Goal: Navigation & Orientation: Find specific page/section

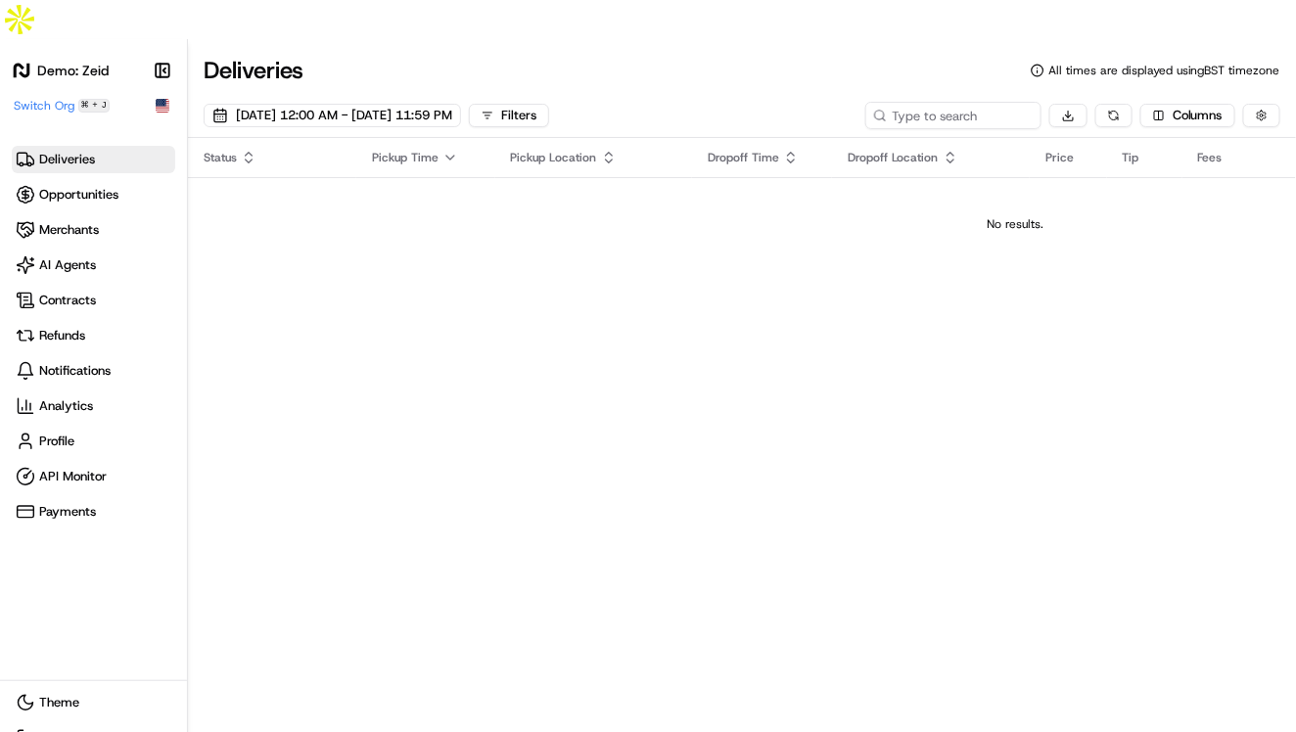
click at [346, 216] on div "No results." at bounding box center [1015, 224] width 1638 height 16
click at [68, 186] on span "Opportunities" at bounding box center [78, 195] width 79 height 18
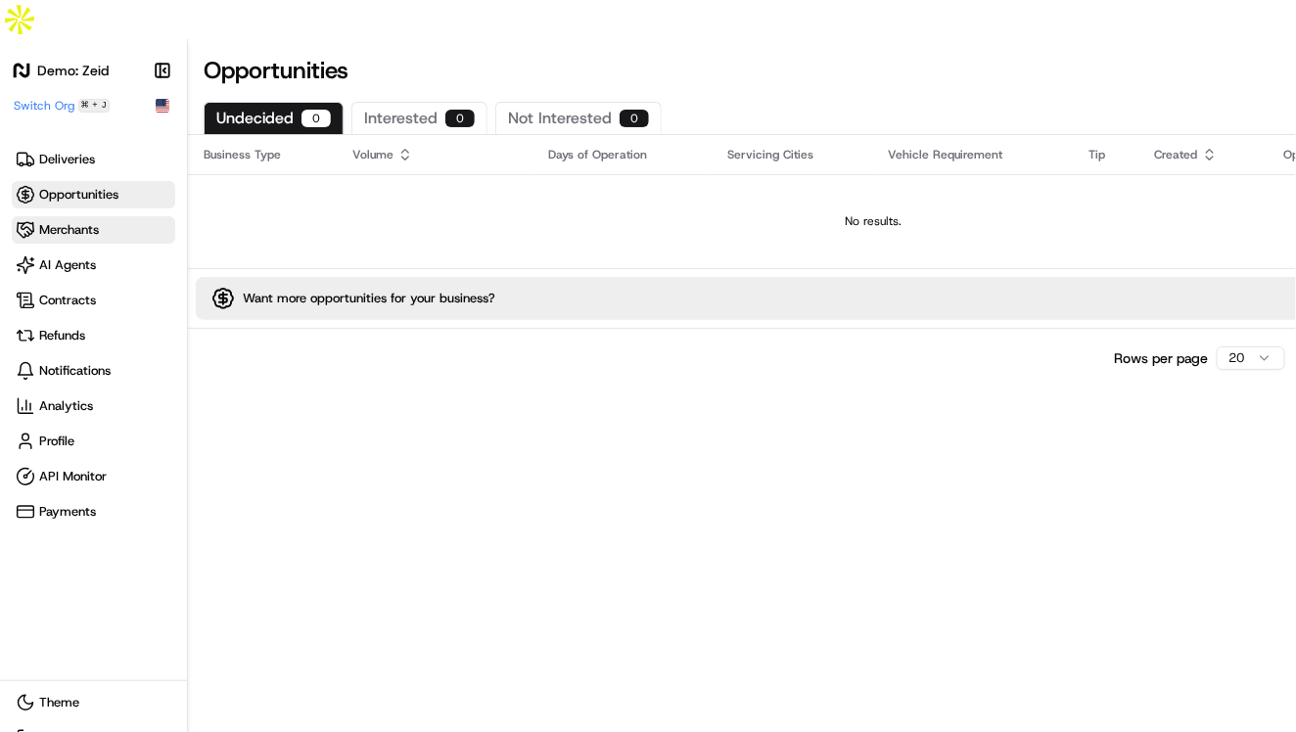
click at [88, 216] on link "Merchants" at bounding box center [93, 229] width 163 height 27
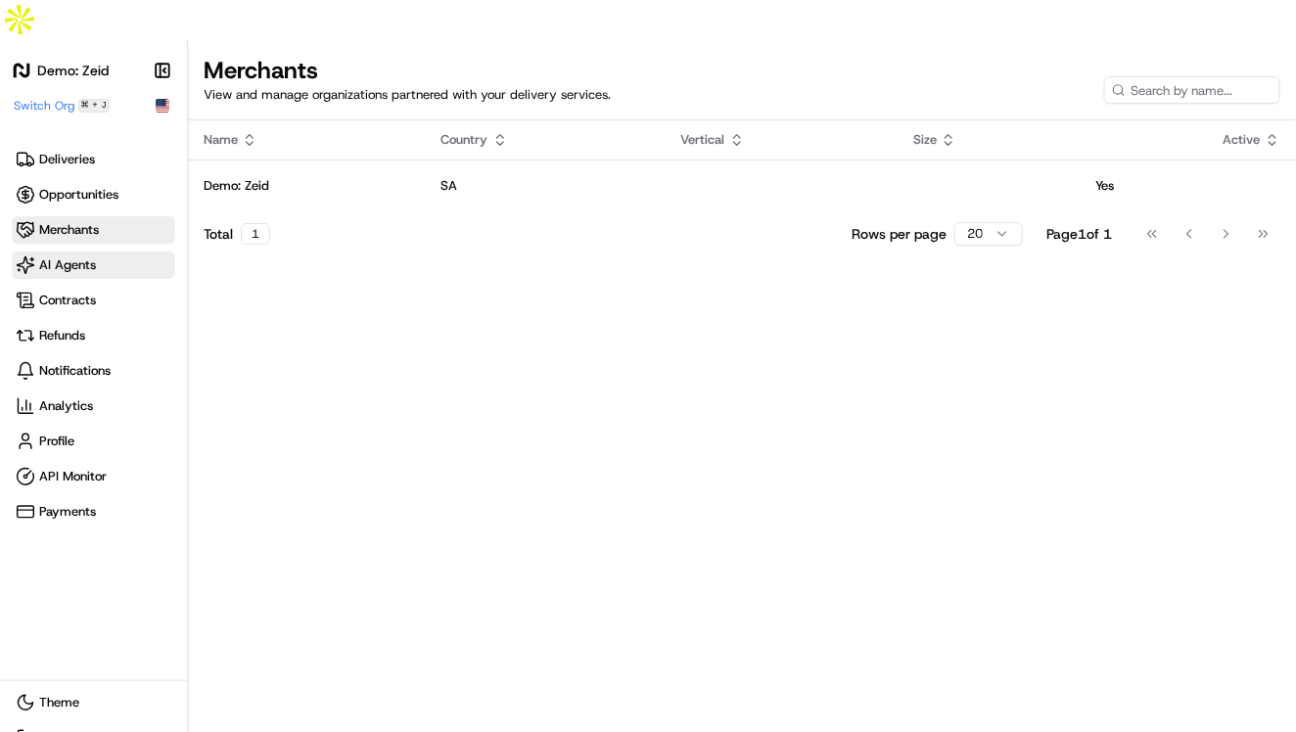
click at [96, 252] on link "AI Agents" at bounding box center [93, 265] width 163 height 27
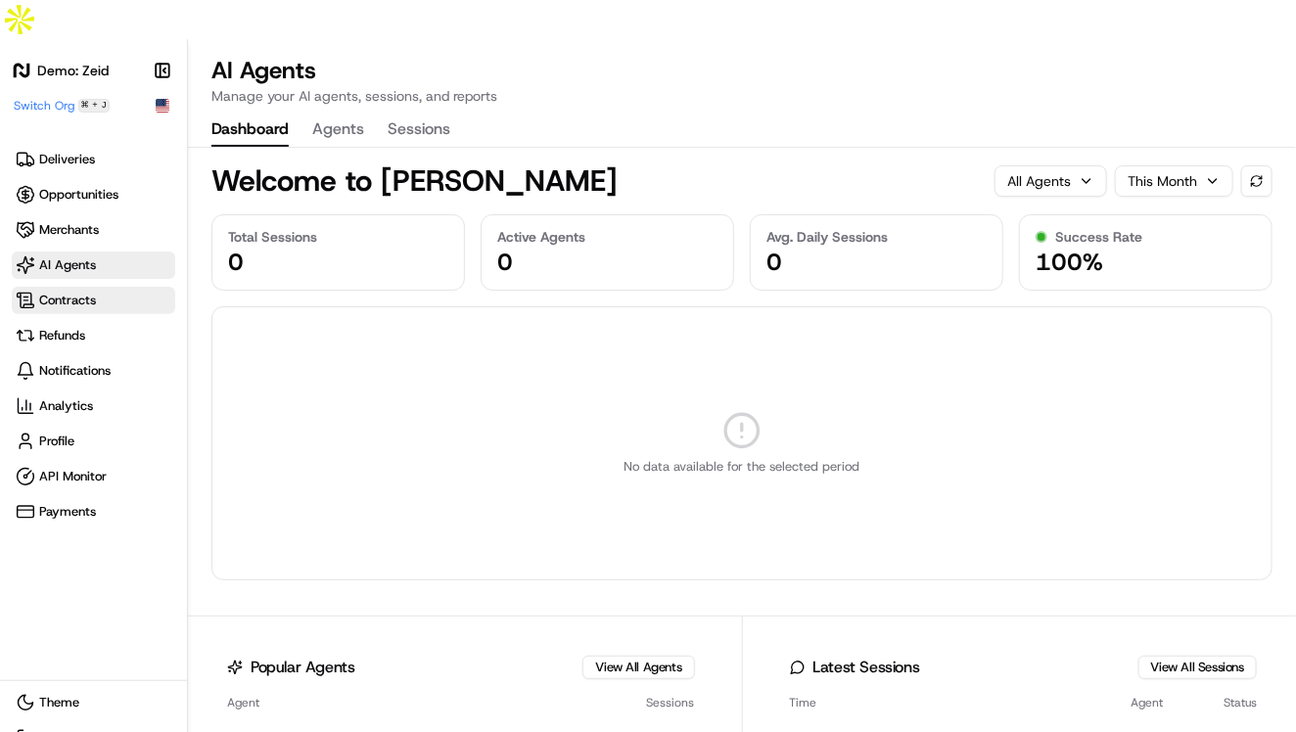
click at [89, 292] on span "Contracts" at bounding box center [67, 301] width 57 height 18
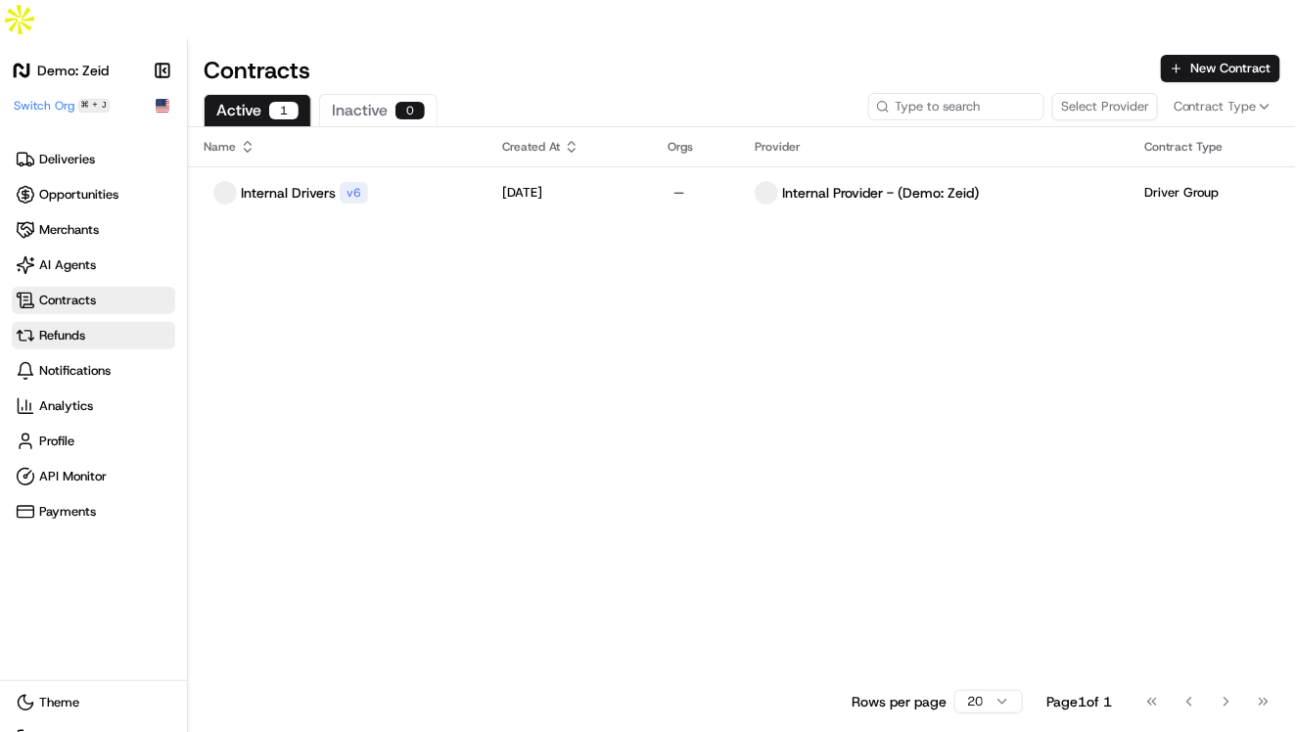
click at [96, 326] on span "Refunds" at bounding box center [94, 336] width 156 height 20
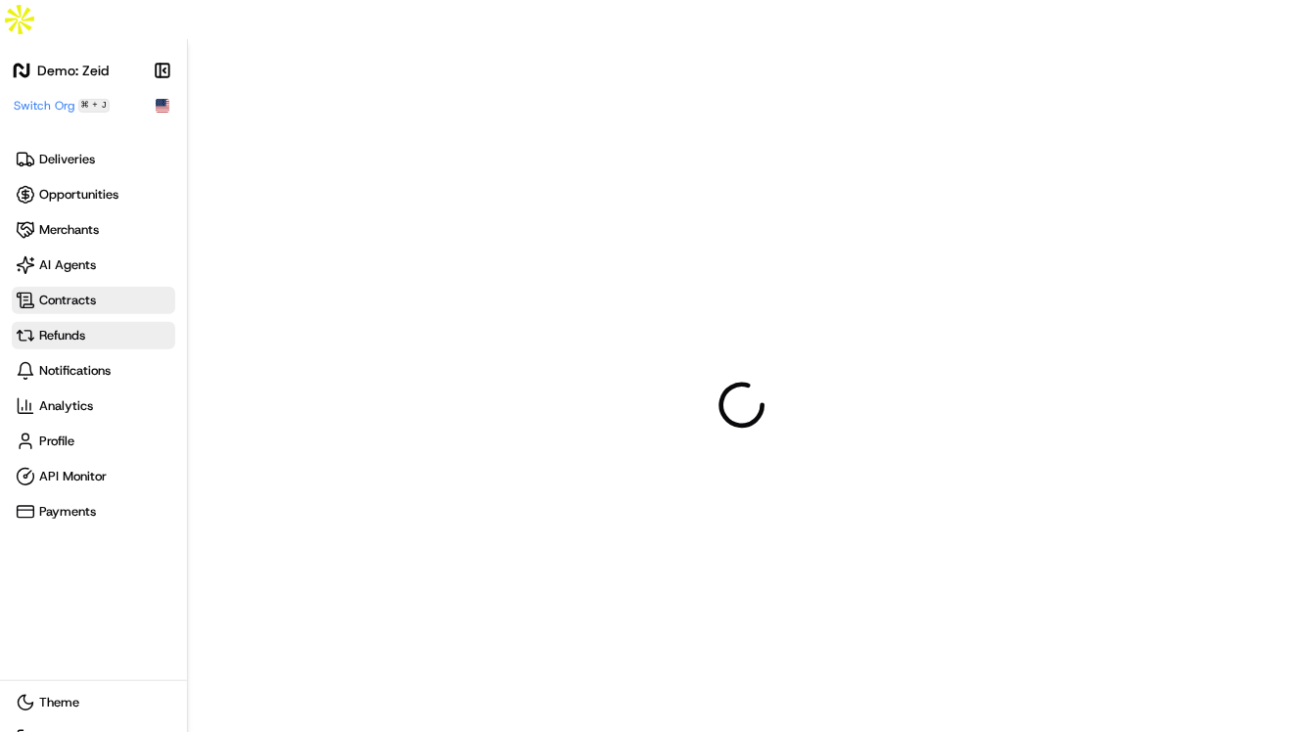
click at [101, 291] on span "Contracts" at bounding box center [94, 301] width 156 height 20
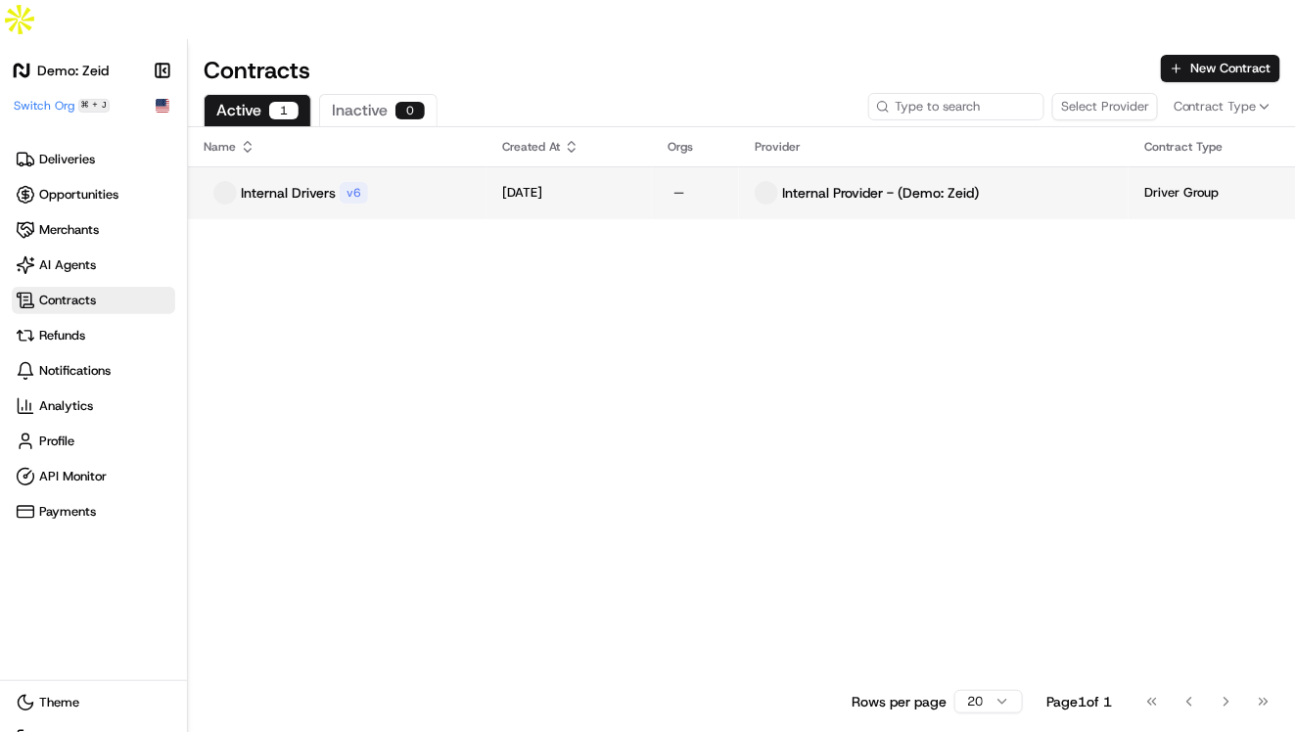
click at [542, 184] on p "[DATE]" at bounding box center [522, 193] width 40 height 18
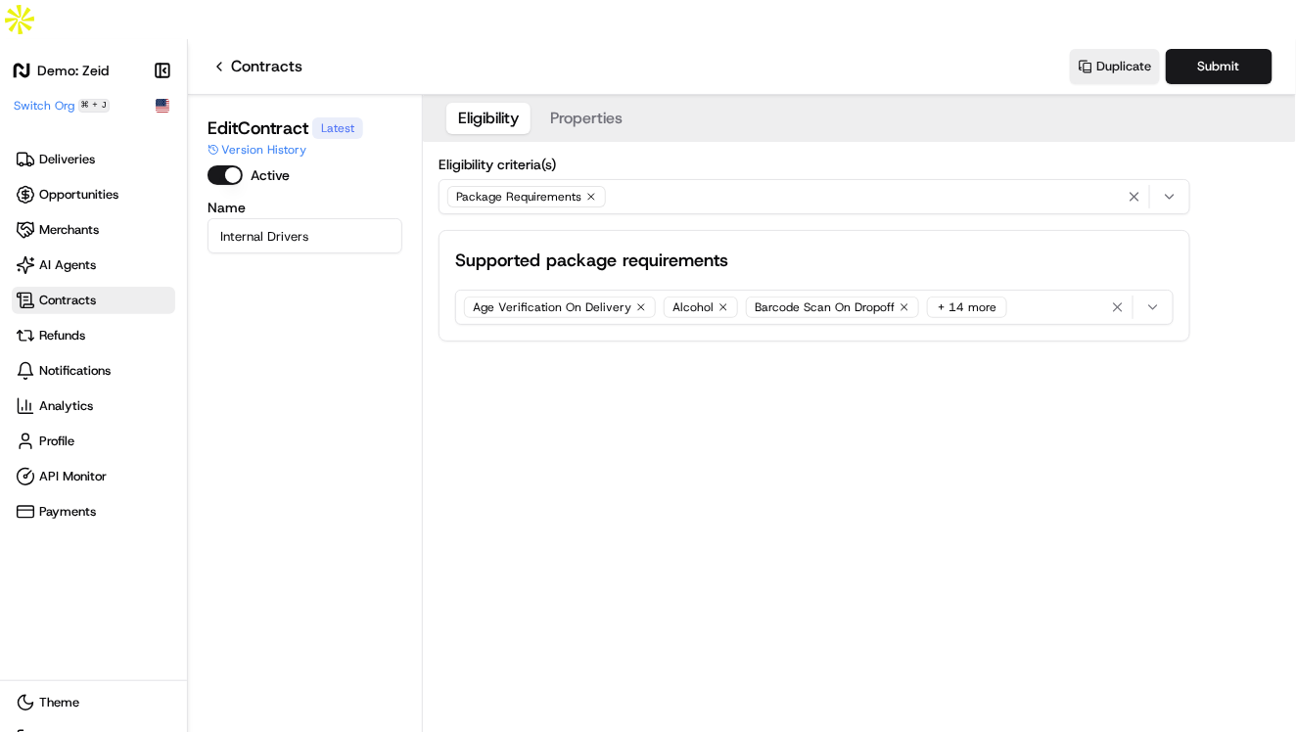
click at [564, 103] on button "Properties" at bounding box center [586, 118] width 96 height 31
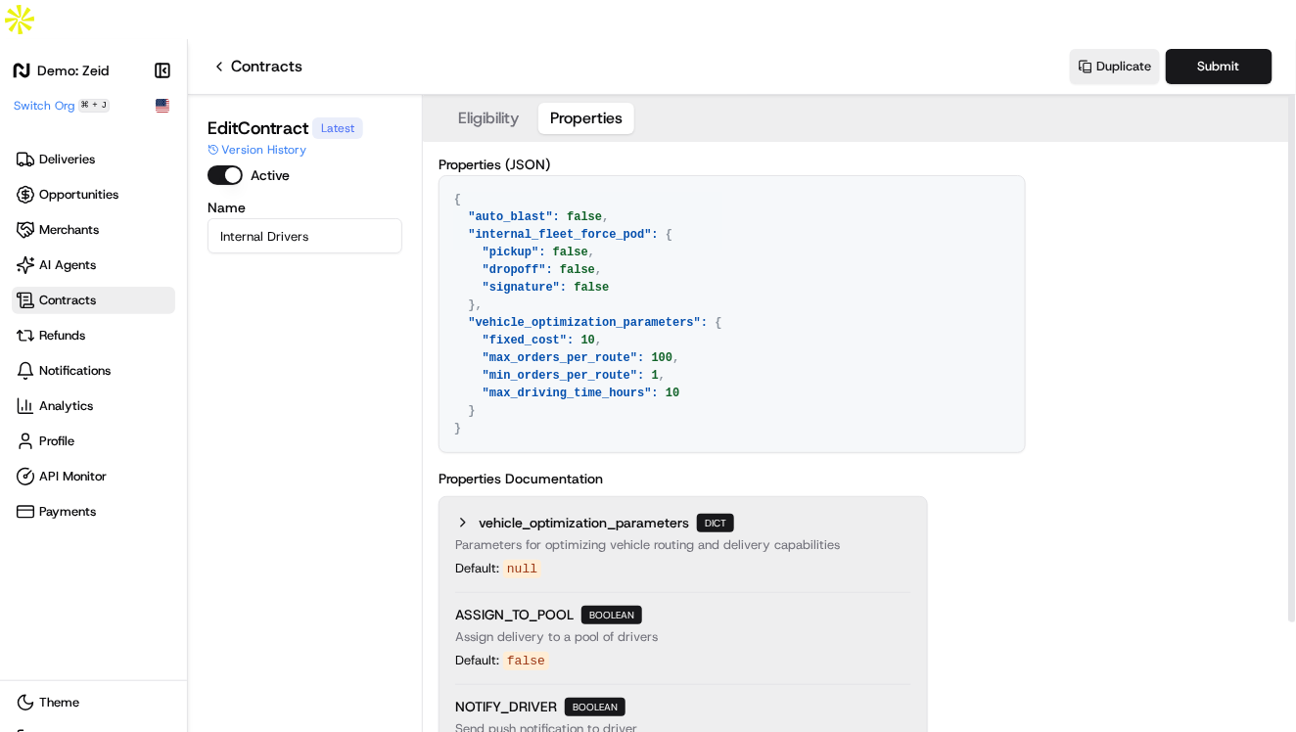
click at [476, 103] on button "Eligibility" at bounding box center [488, 118] width 84 height 31
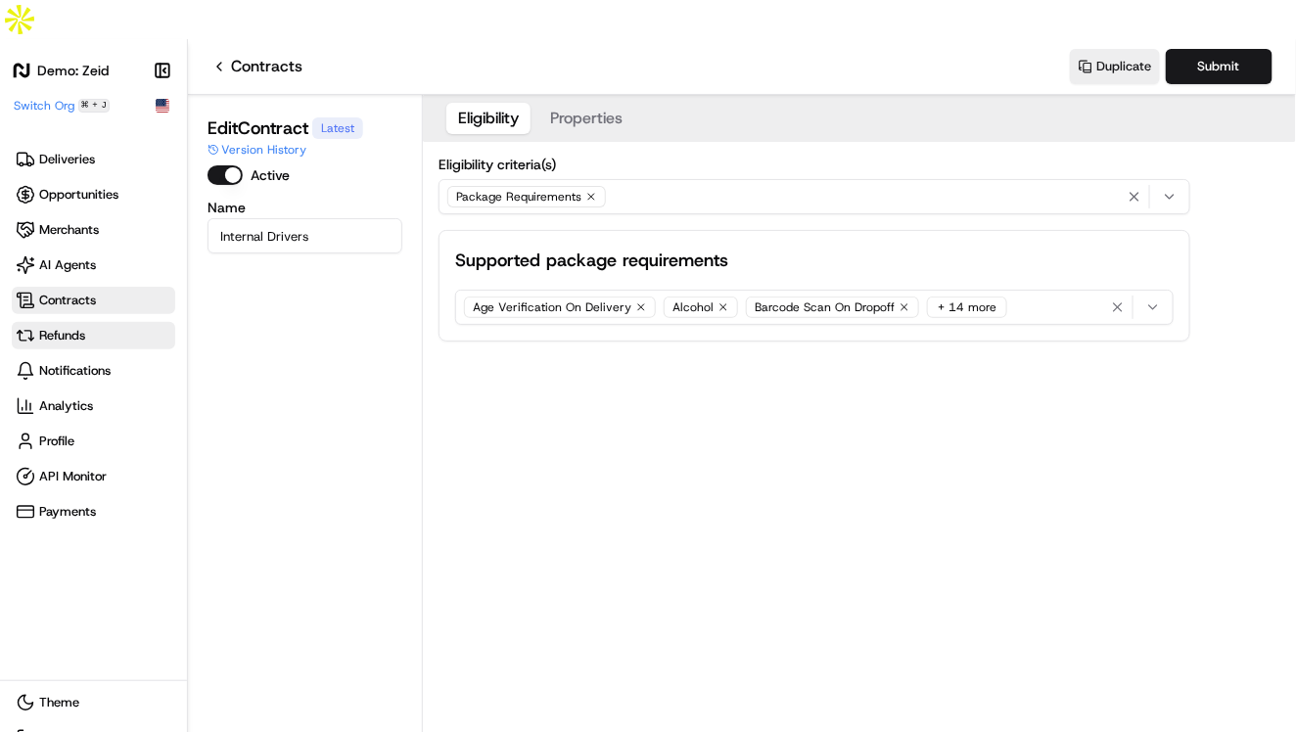
click at [51, 327] on span "Refunds" at bounding box center [62, 336] width 46 height 18
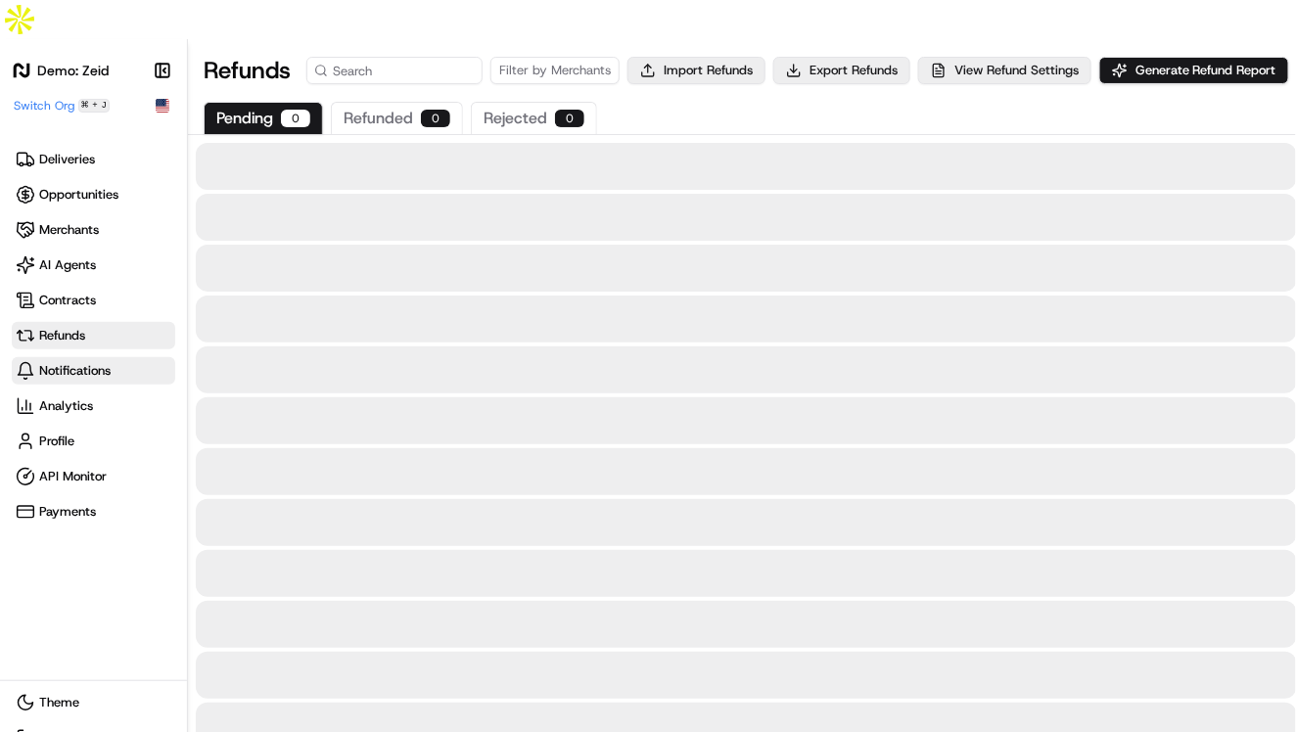
click at [66, 362] on span "Notifications" at bounding box center [74, 371] width 71 height 18
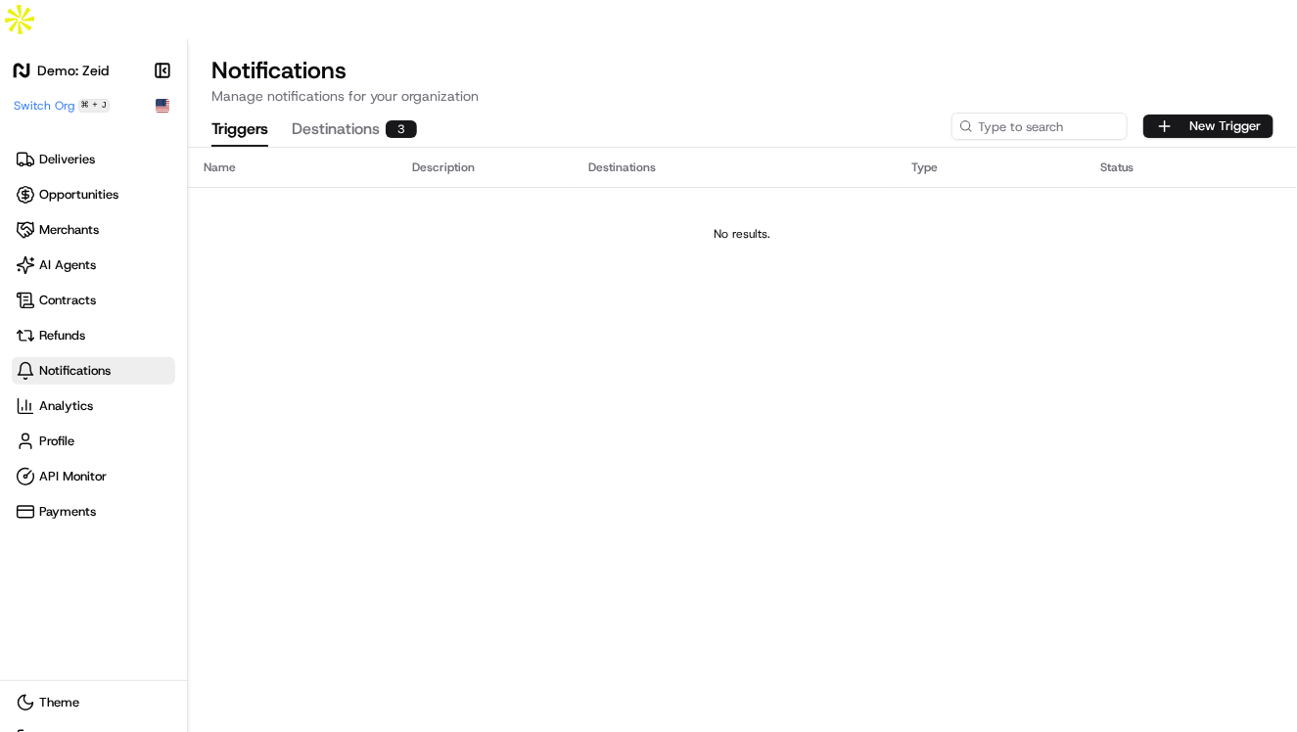
click at [340, 281] on div "Name Description Destinations Type Status No results." at bounding box center [742, 459] width 1109 height 623
click at [98, 468] on span "API Monitor" at bounding box center [73, 477] width 68 height 18
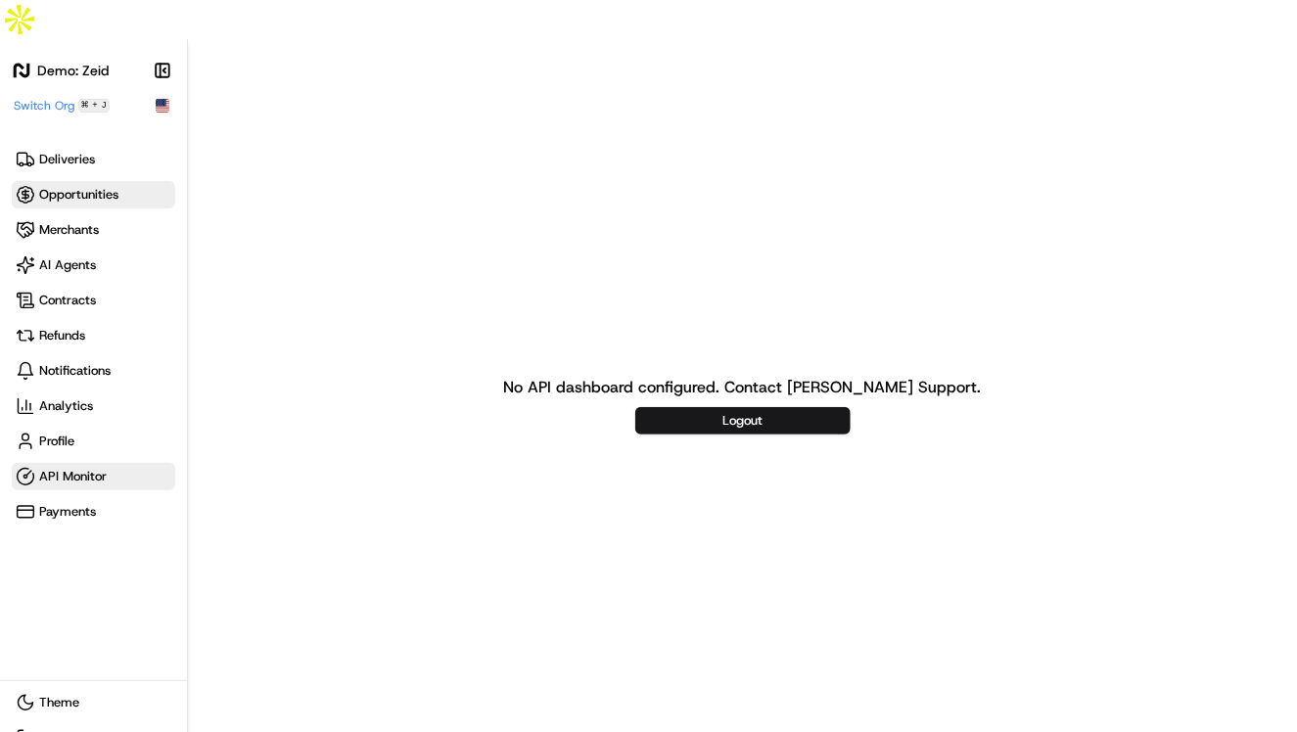
click at [94, 186] on span "Opportunities" at bounding box center [78, 195] width 79 height 18
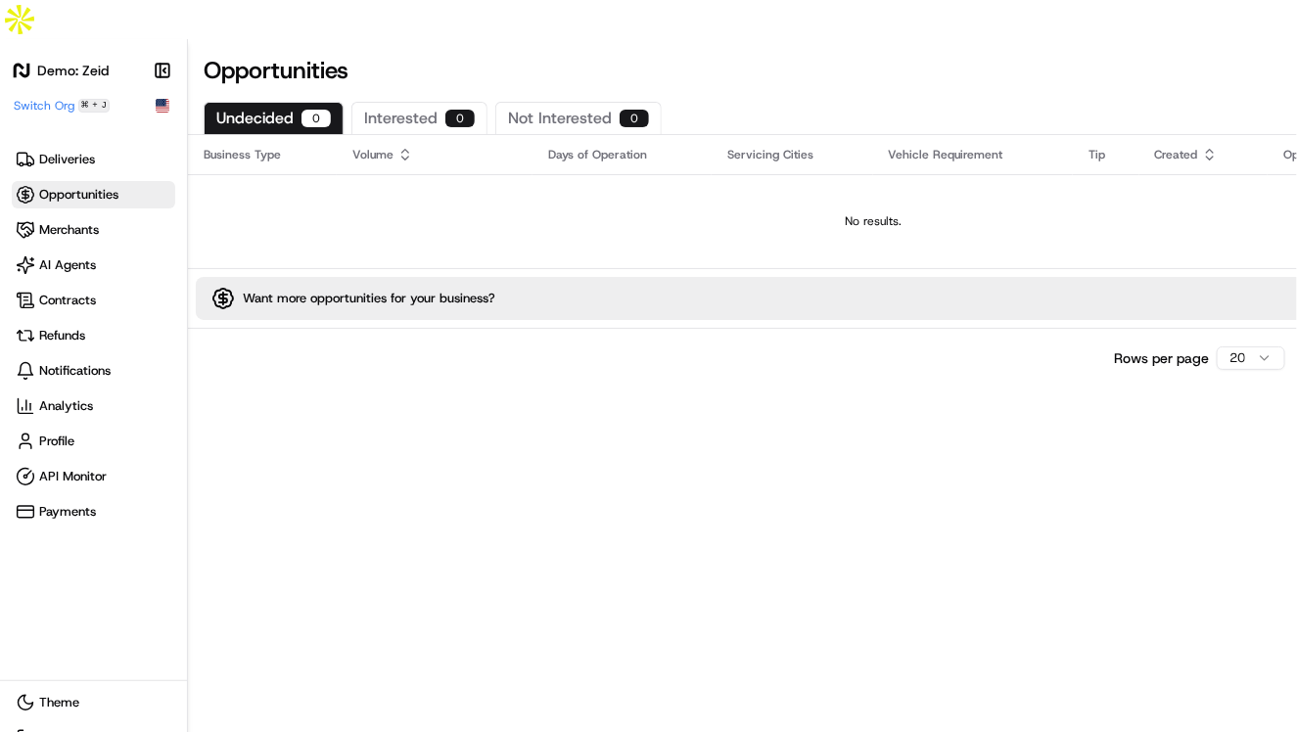
click at [82, 95] on div "Demo: Zeid Make sidebar auto shrink Switch Org ⌘ + J Deliveries Opportunities M…" at bounding box center [93, 292] width 163 height 467
click at [74, 151] on span "Deliveries" at bounding box center [67, 160] width 56 height 18
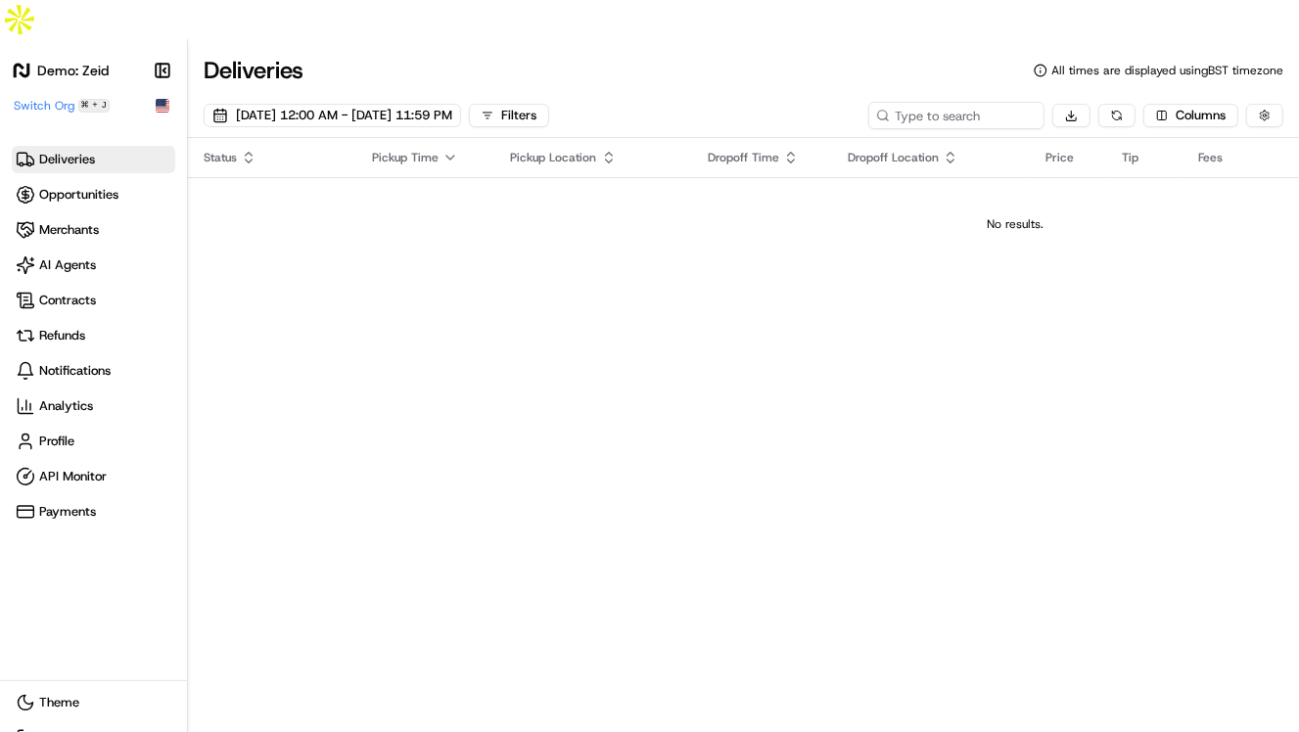
click at [64, 151] on span "Deliveries" at bounding box center [67, 160] width 56 height 18
click at [70, 151] on span "Deliveries" at bounding box center [67, 160] width 56 height 18
click at [162, 99] on img at bounding box center [163, 106] width 14 height 14
click at [45, 98] on span "Switch Org" at bounding box center [44, 106] width 61 height 16
click at [444, 107] on span "[DATE] 12:00 AM - [DATE] 11:59 PM" at bounding box center [344, 116] width 216 height 18
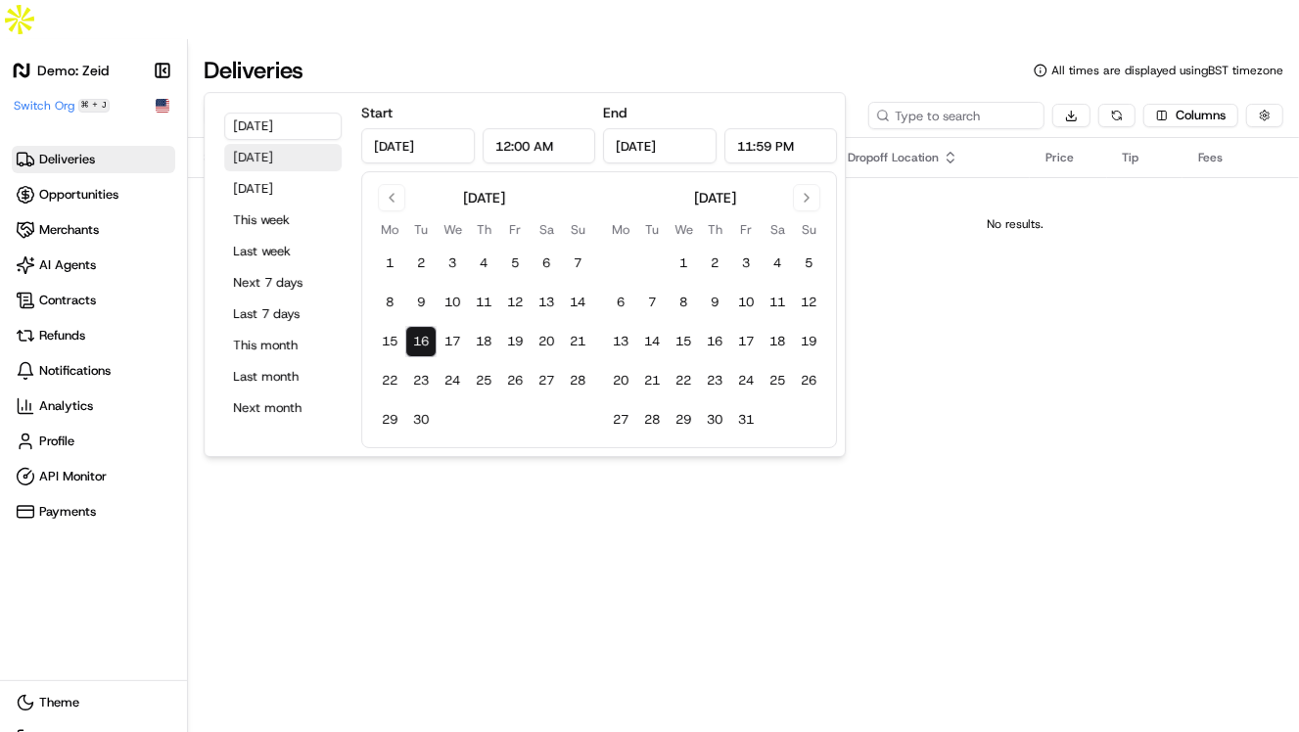
click at [258, 152] on button "Yesterday" at bounding box center [282, 157] width 117 height 27
type input "Sep 15, 2025"
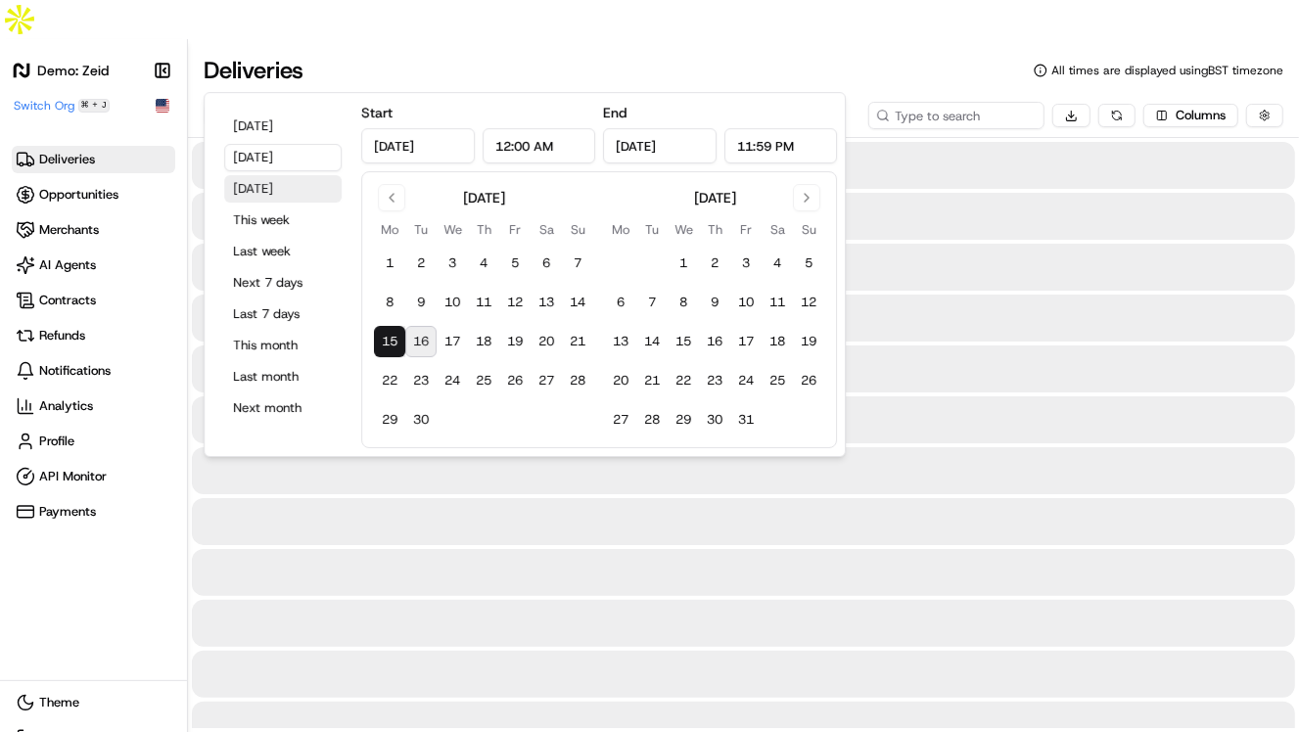
click at [274, 188] on button "Tomorrow" at bounding box center [282, 188] width 117 height 27
type input "Sep 17, 2025"
click at [279, 219] on button "This week" at bounding box center [282, 219] width 117 height 27
type input "Sep 15, 2025"
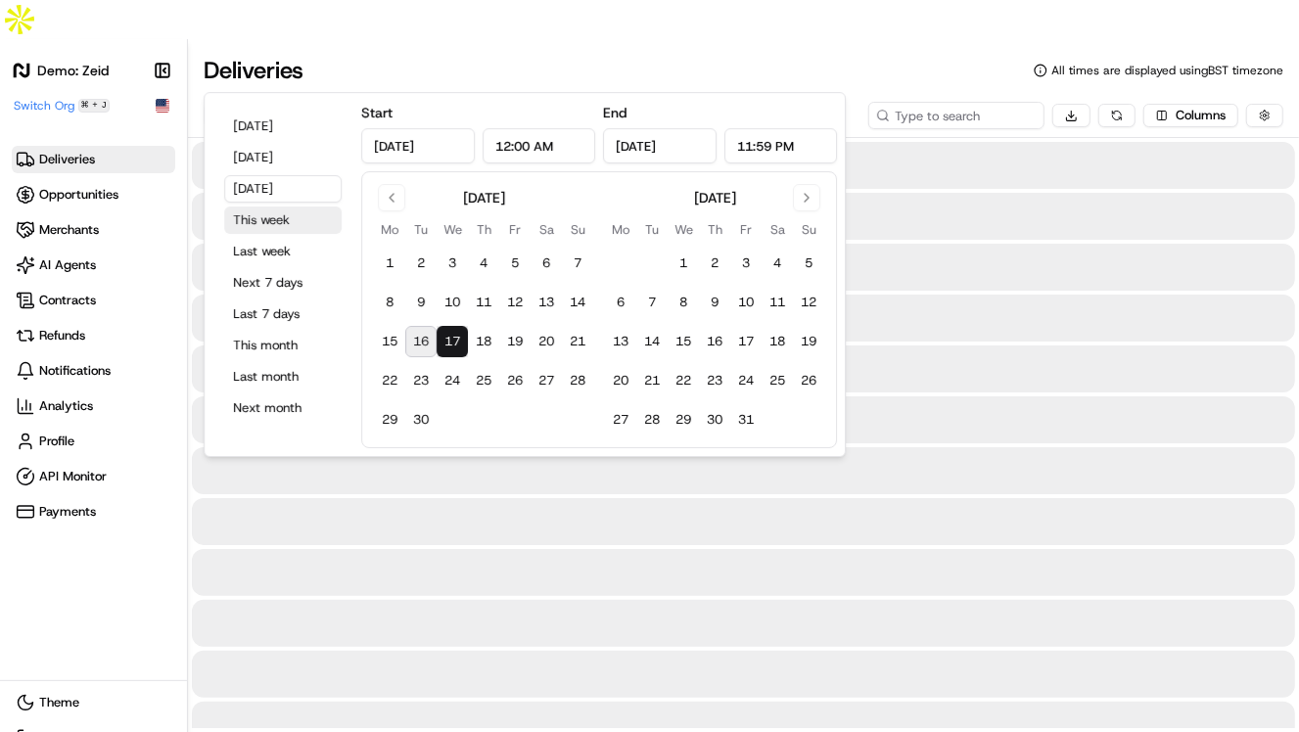
type input "Sep 21, 2025"
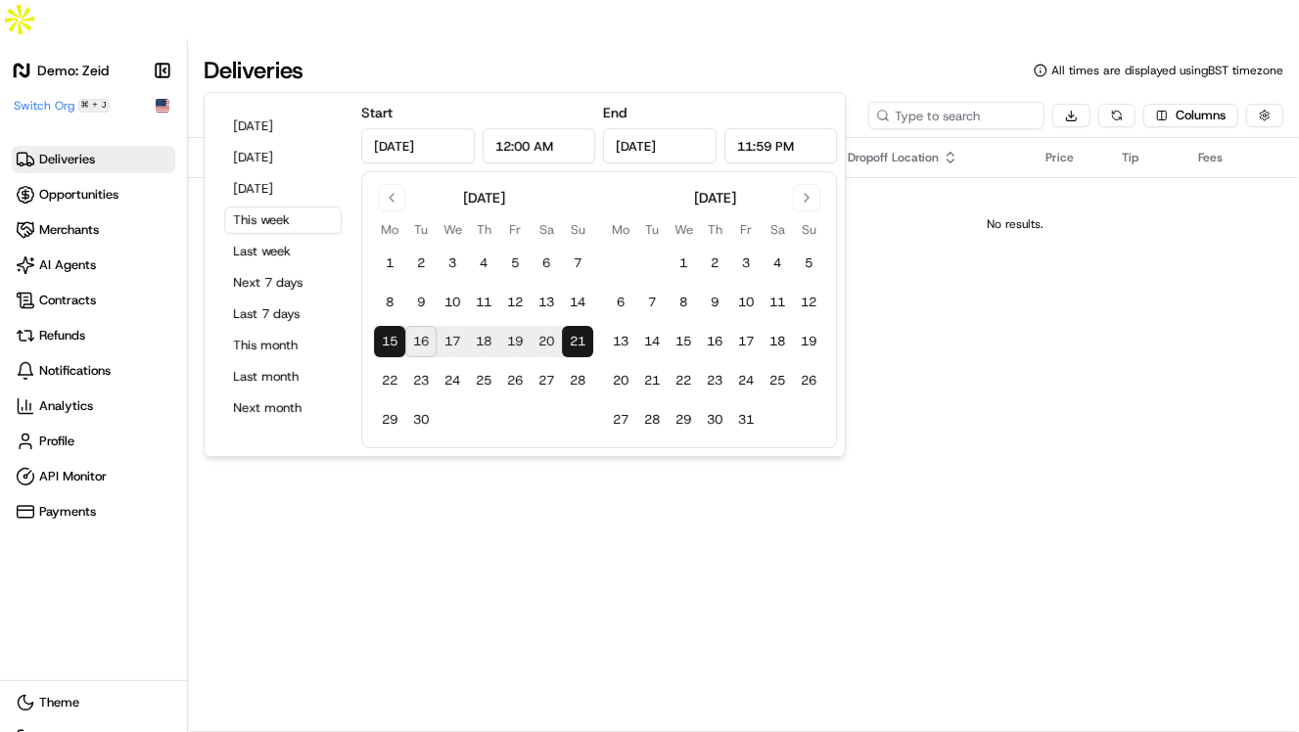
click at [1065, 398] on div "Status Pickup Time Pickup Location Dropoff Time Dropoff Location Price Tip Fees…" at bounding box center [1015, 438] width 1654 height 601
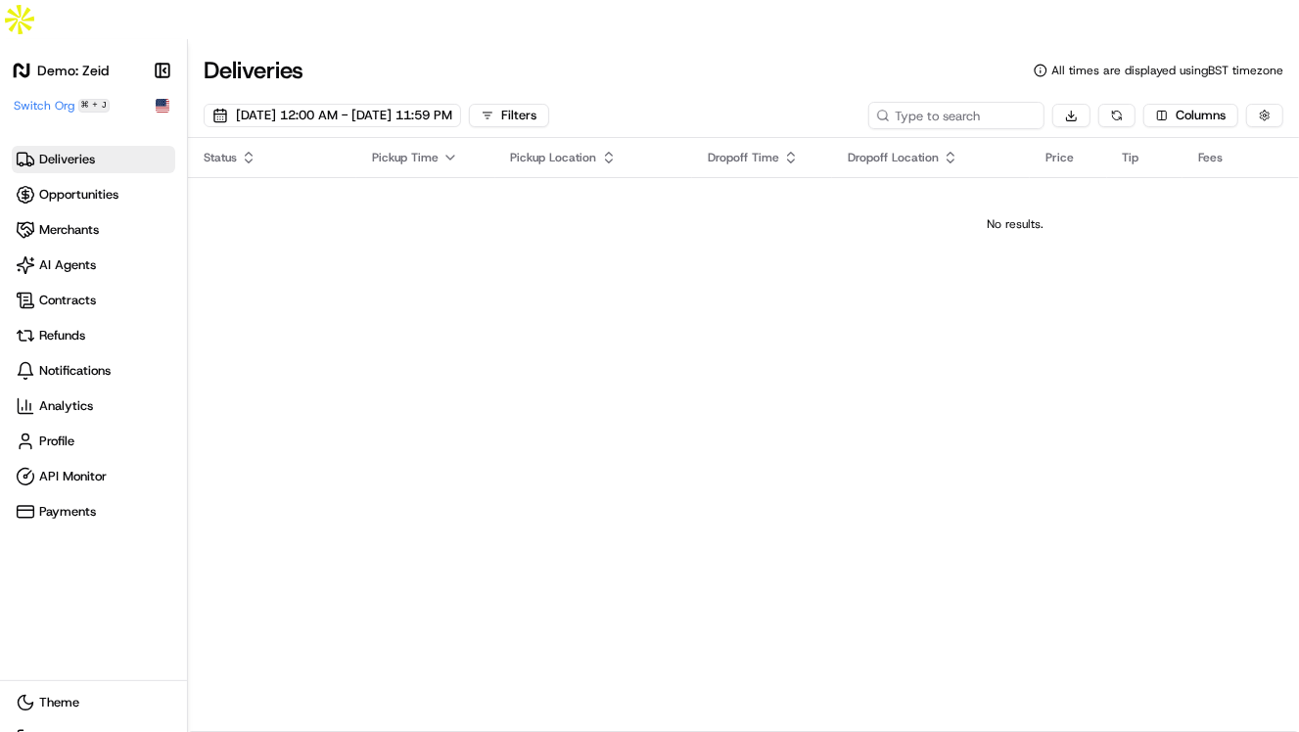
click at [45, 151] on span "Deliveries" at bounding box center [67, 160] width 56 height 18
click at [79, 181] on link "Opportunities" at bounding box center [93, 194] width 163 height 27
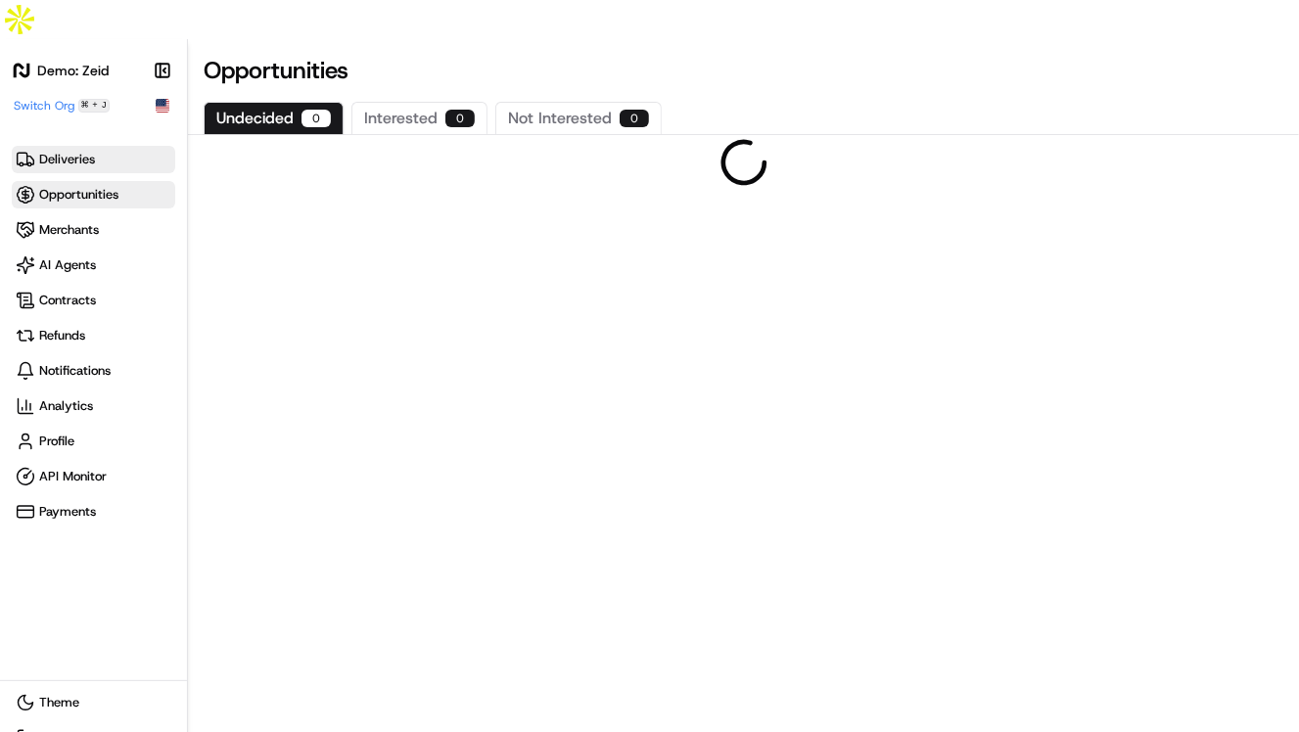
click at [79, 151] on span "Deliveries" at bounding box center [67, 160] width 56 height 18
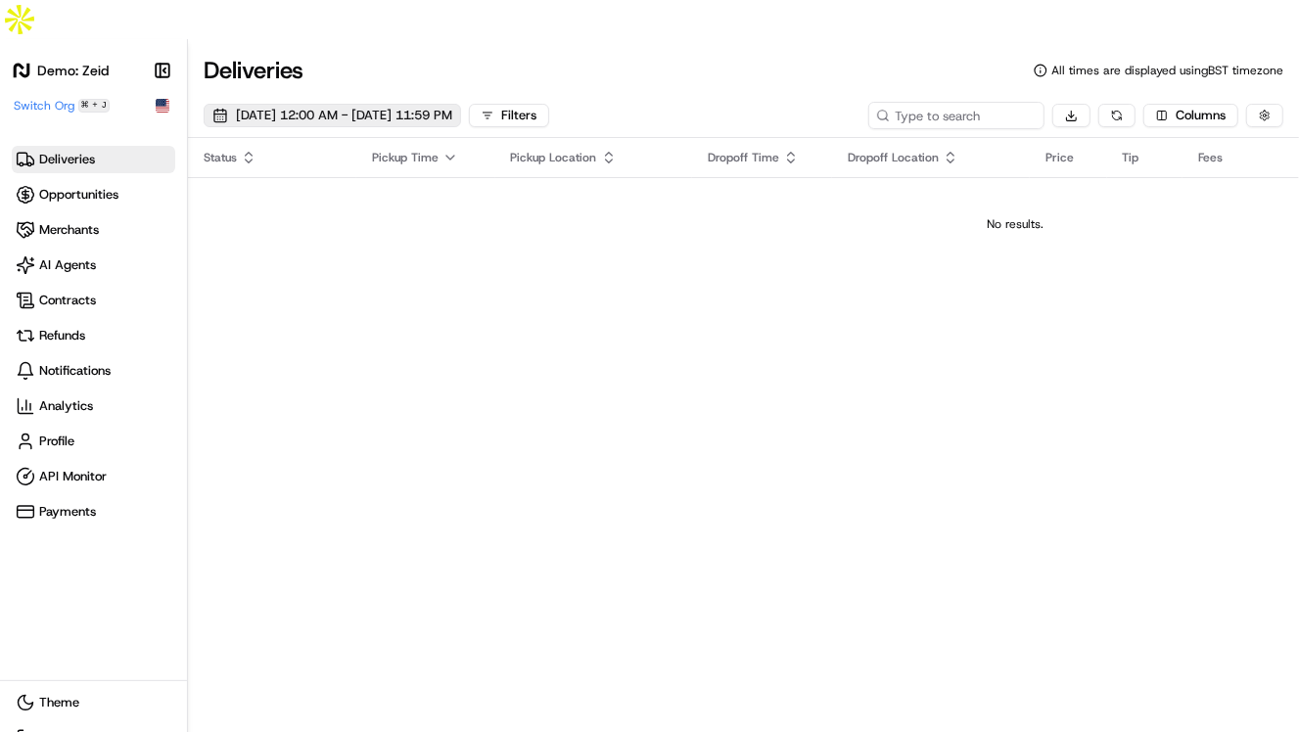
click at [452, 107] on span "09/15/2025 12:00 AM - 09/21/2025 11:59 PM" at bounding box center [344, 116] width 216 height 18
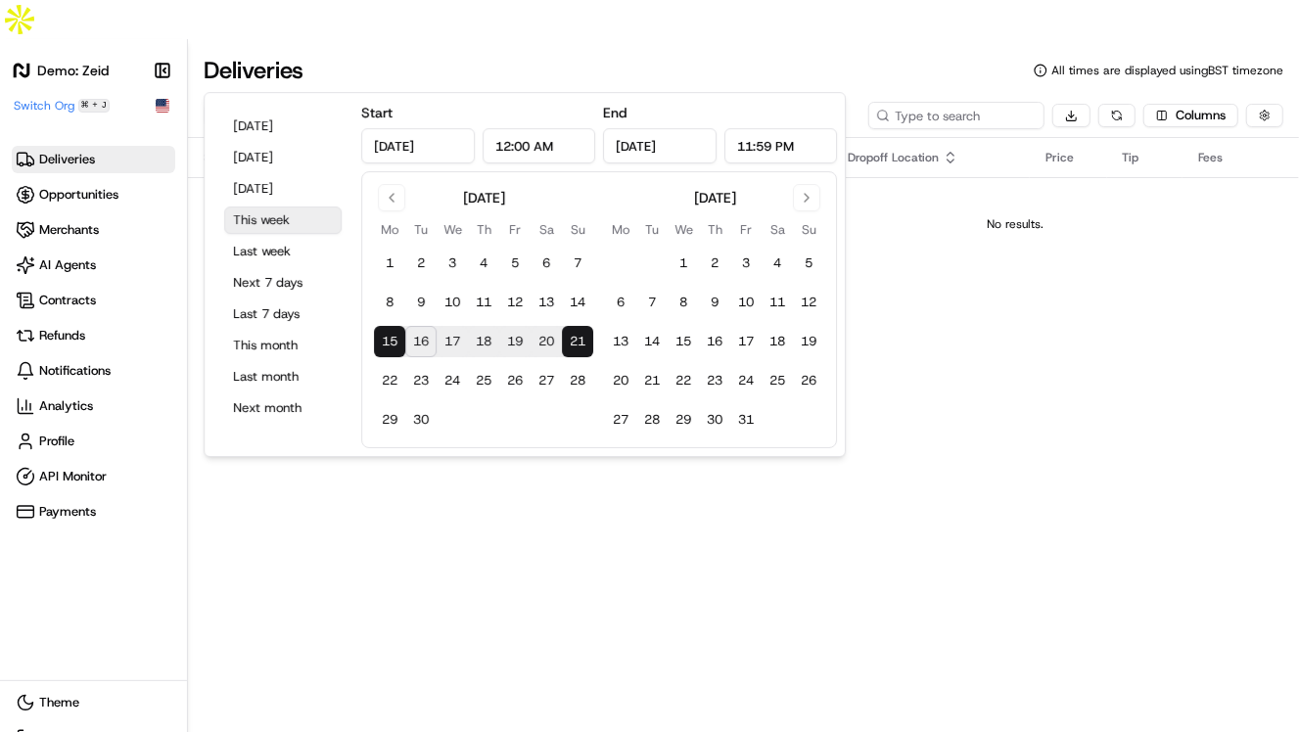
click at [260, 219] on button "This week" at bounding box center [282, 219] width 117 height 27
click at [1055, 254] on div "Status Pickup Time Pickup Location Dropoff Time Dropoff Location Price Tip Fees…" at bounding box center [1015, 438] width 1654 height 601
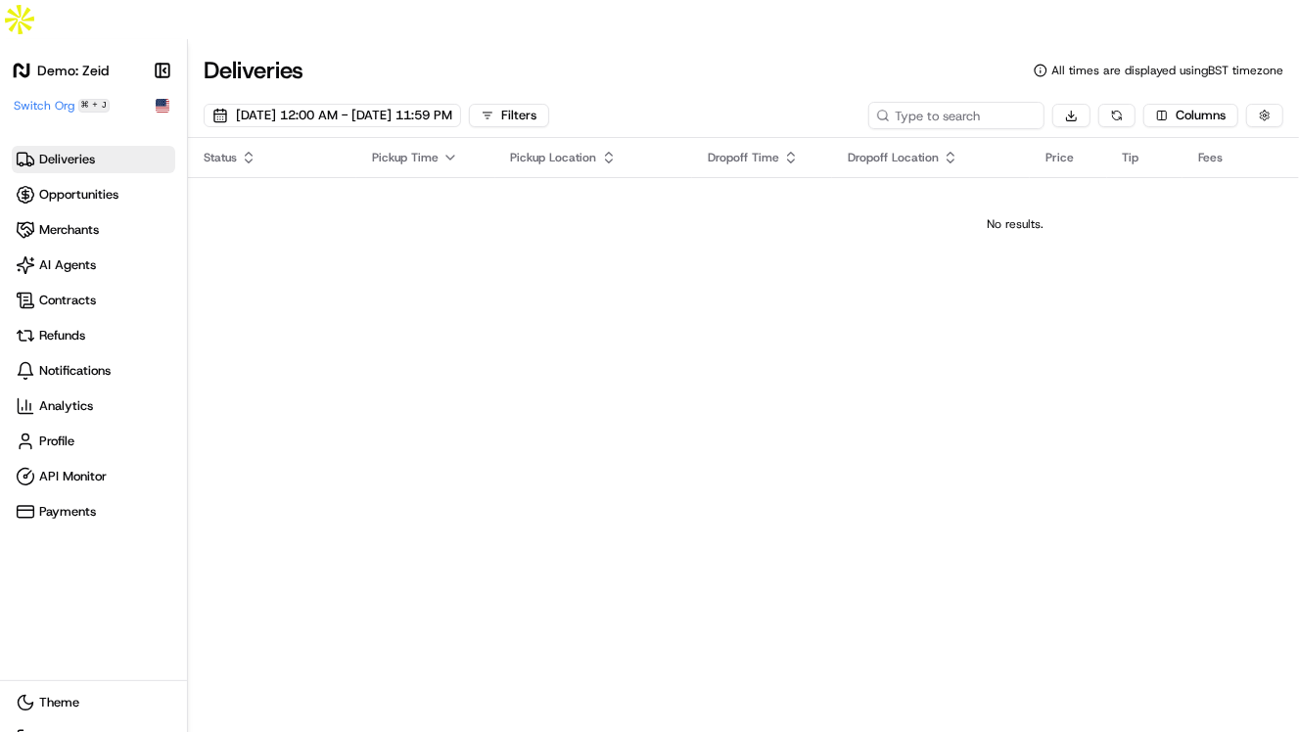
click at [69, 151] on span "Deliveries" at bounding box center [67, 160] width 56 height 18
click at [79, 146] on div "Deliveries Opportunities Merchants AI Agents Contracts Refunds Notifications An…" at bounding box center [93, 336] width 163 height 380
click at [79, 186] on span "Opportunities" at bounding box center [78, 195] width 79 height 18
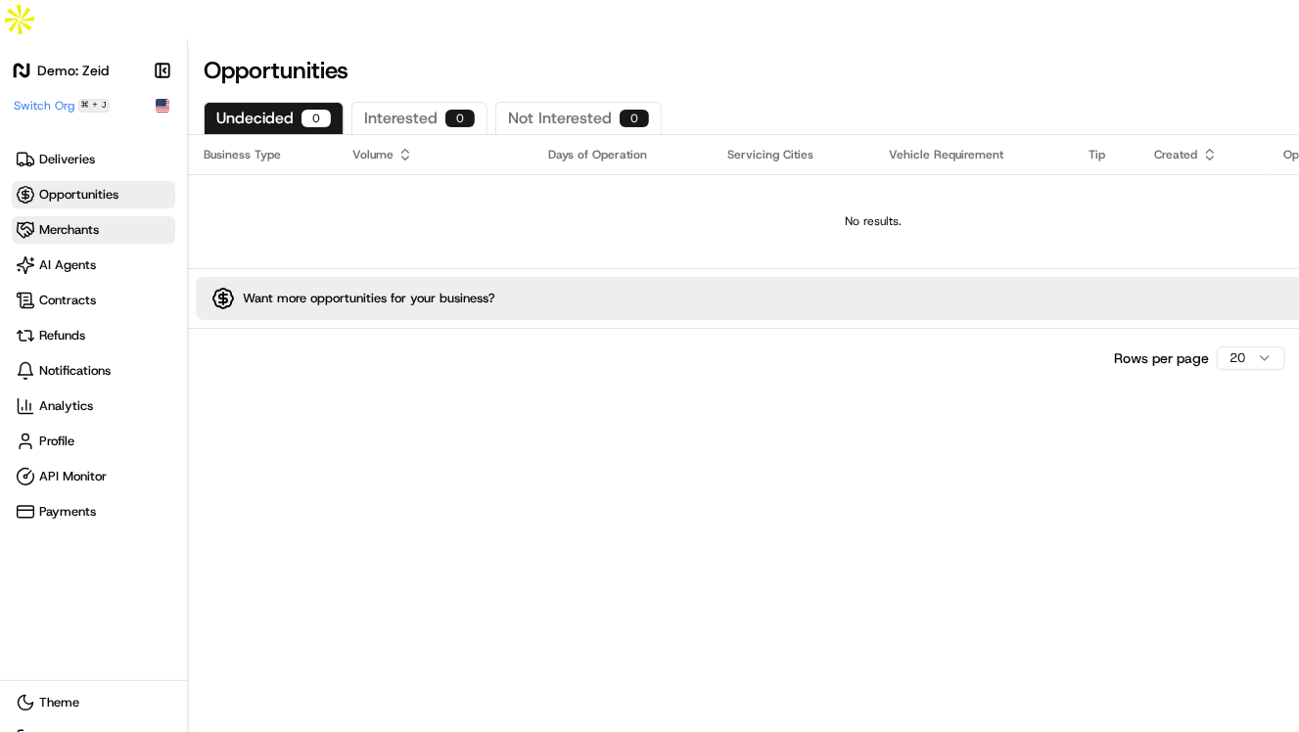
click at [86, 221] on span "Merchants" at bounding box center [69, 230] width 60 height 18
